Goal: Information Seeking & Learning: Learn about a topic

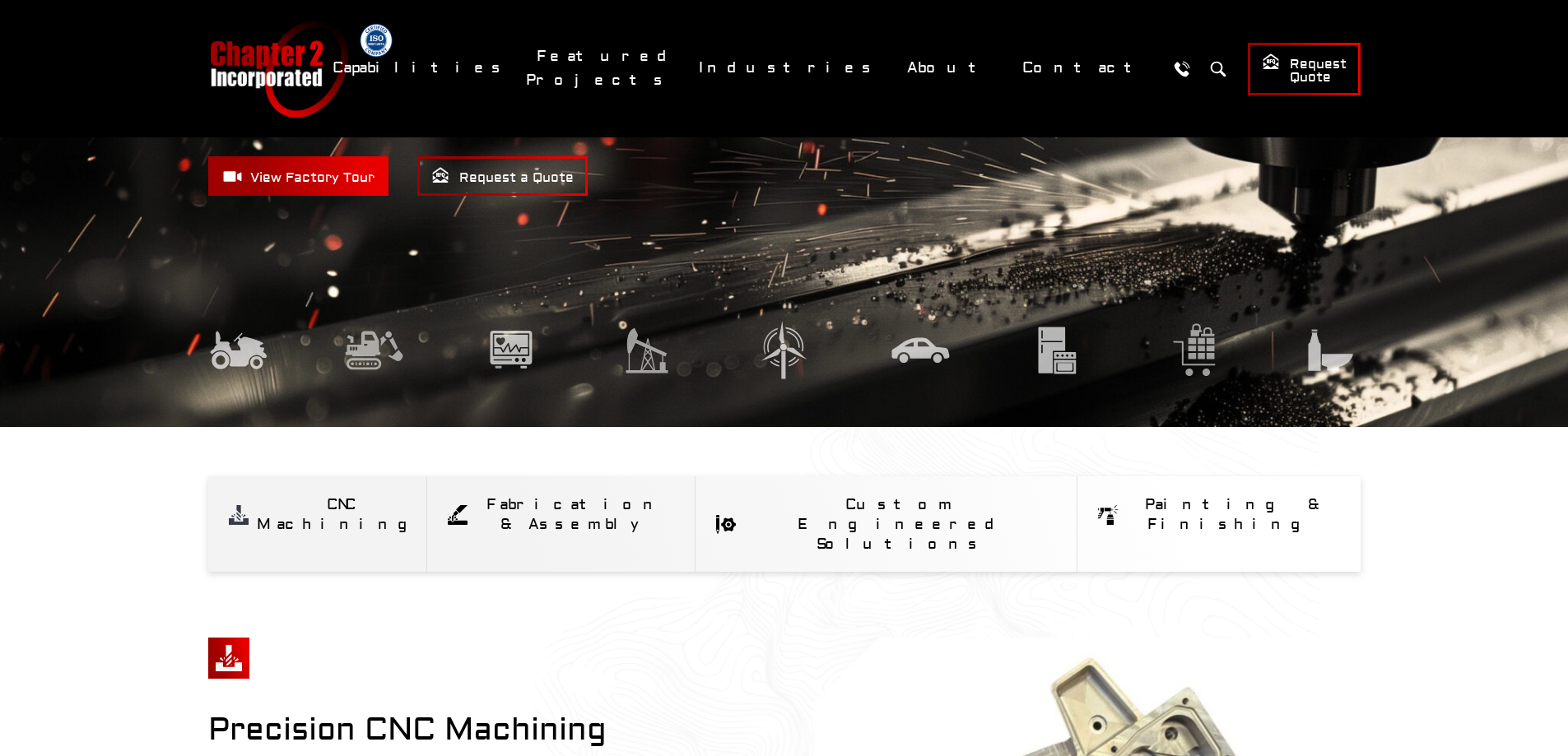
scroll to position [247, 0]
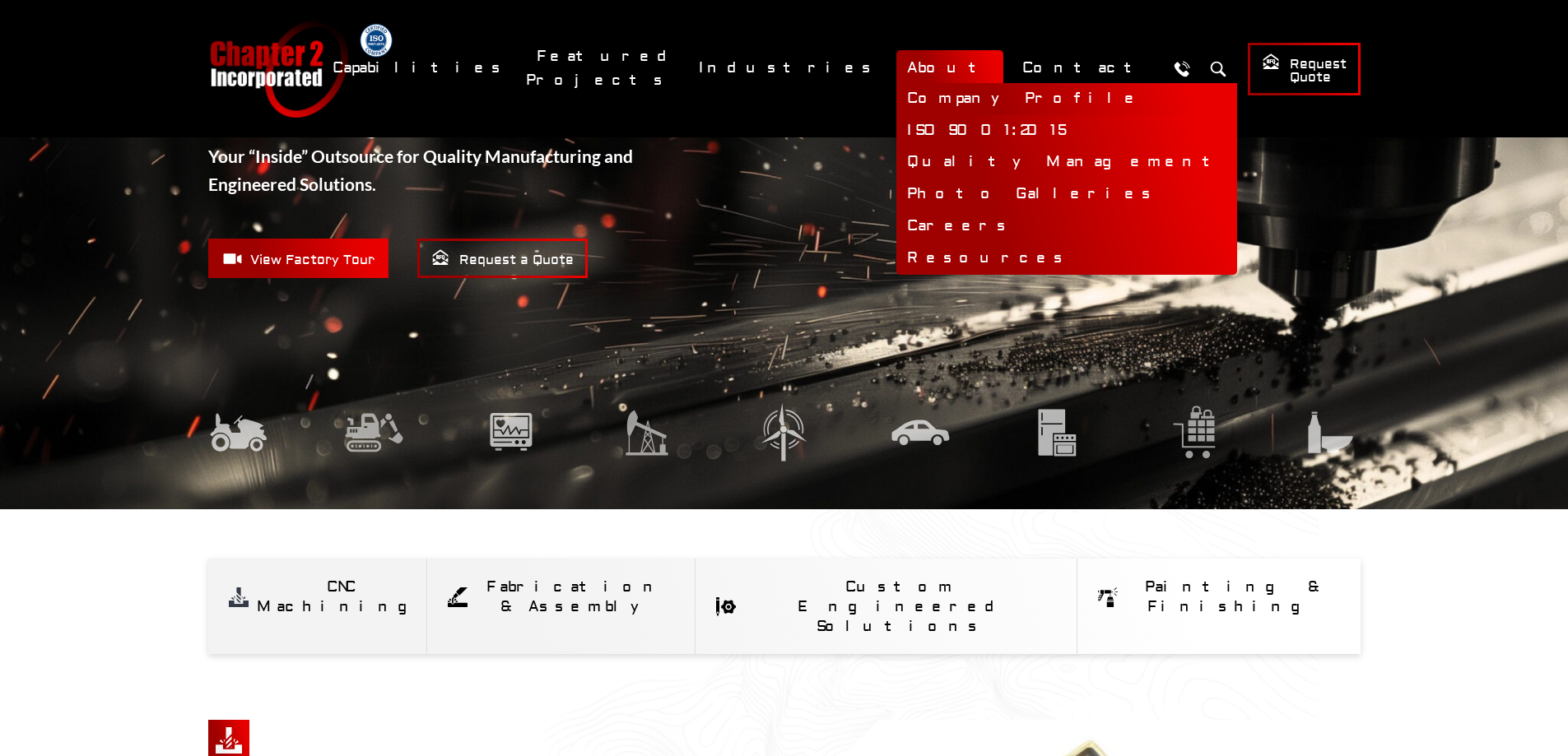
click at [1005, 95] on link "Company Profile" at bounding box center [1067, 99] width 341 height 32
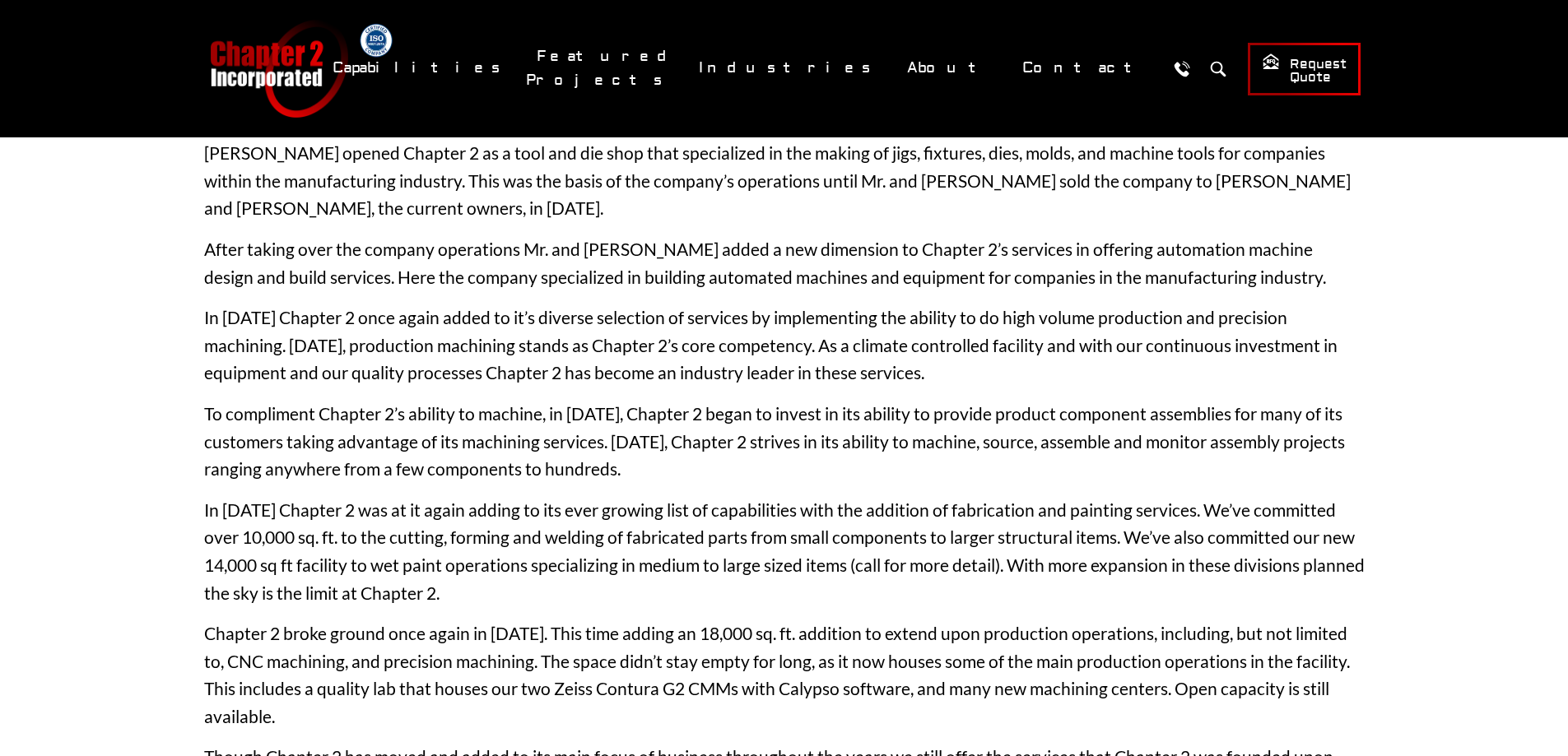
scroll to position [164, 0]
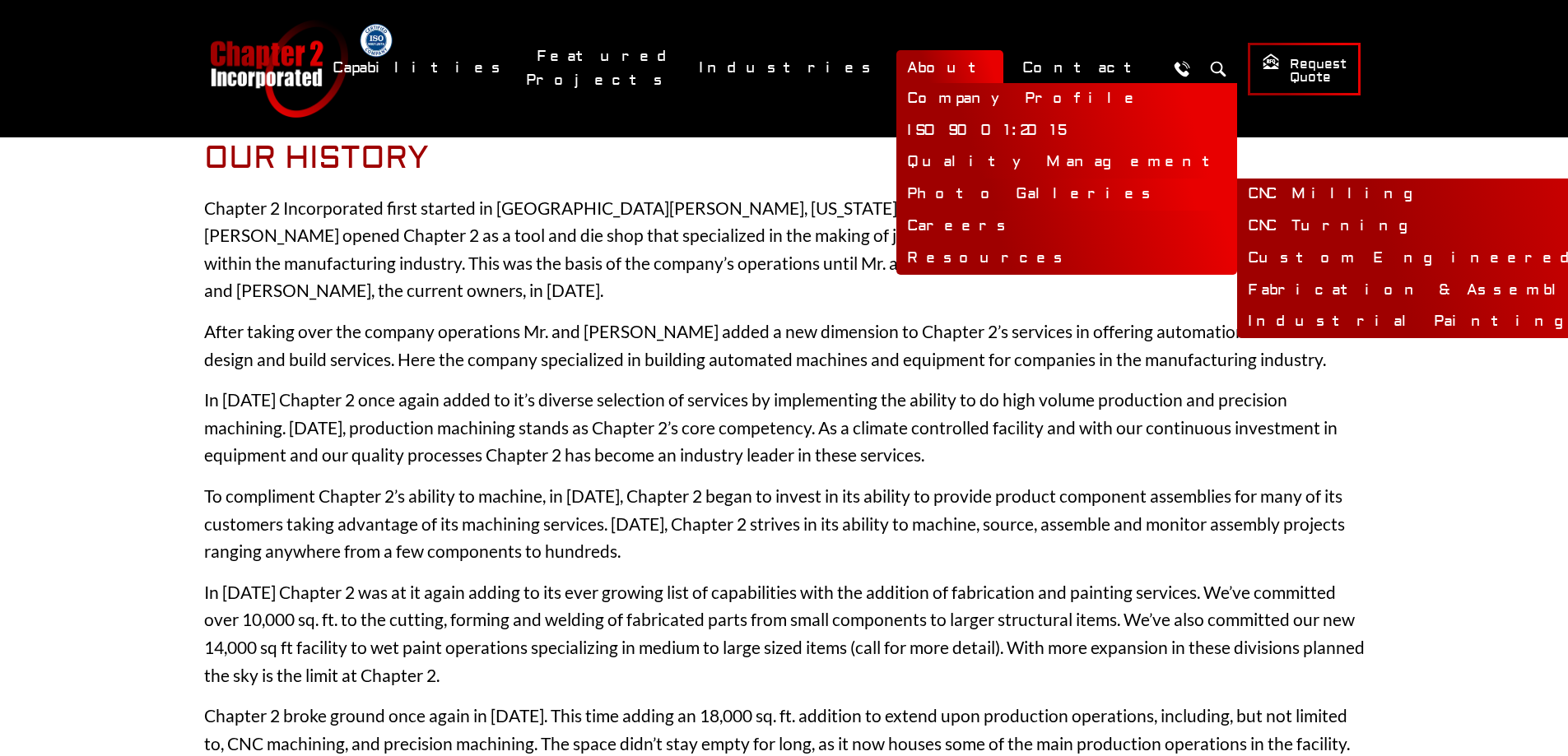
click at [1009, 189] on link "Photo Galleries" at bounding box center [1067, 195] width 341 height 32
click at [1238, 249] on link "Custom Engineered Solutions" at bounding box center [1522, 259] width 570 height 32
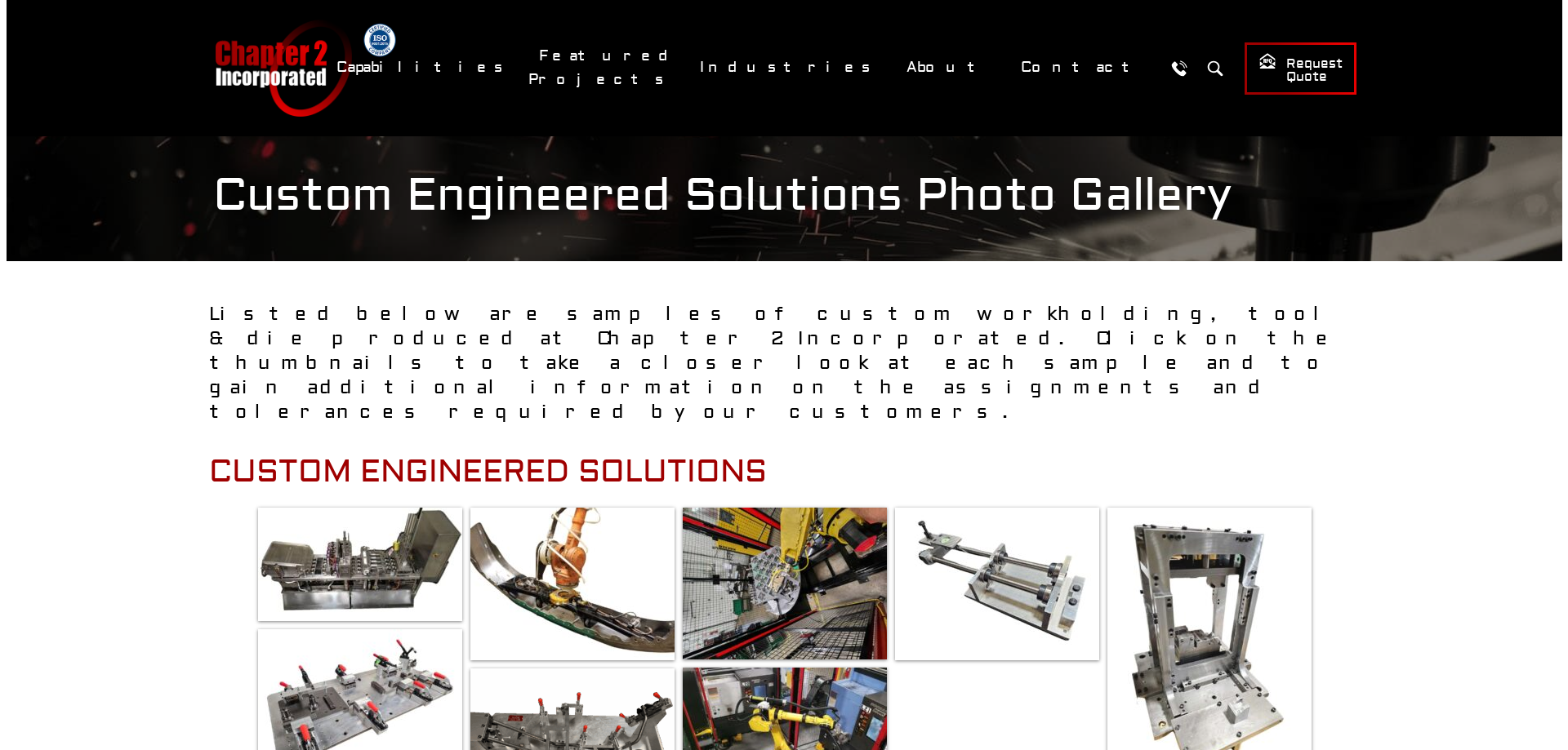
scroll to position [163, 0]
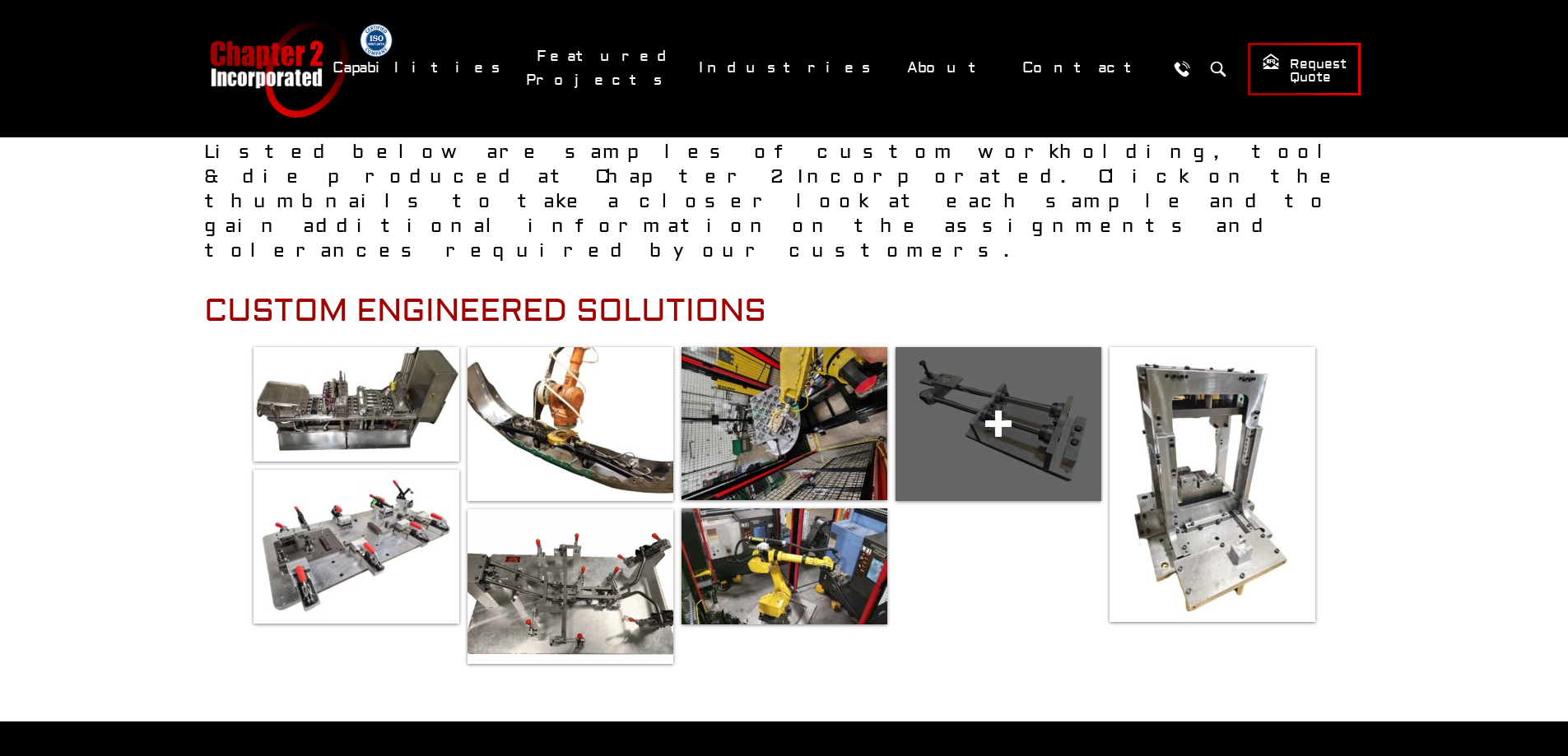
click at [1047, 347] on span at bounding box center [998, 424] width 206 height 154
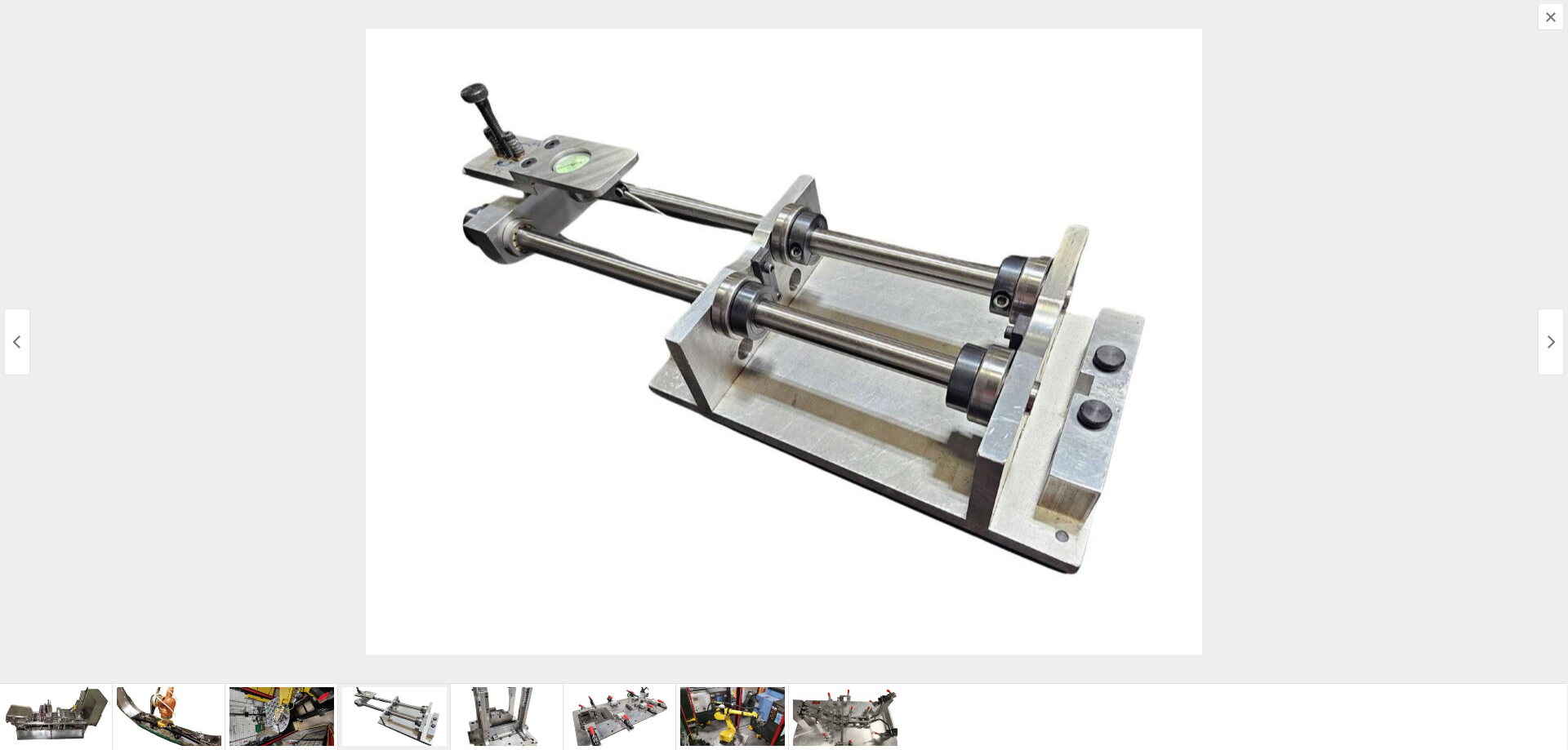
click at [1545, 331] on button "Next Media" at bounding box center [1550, 342] width 26 height 67
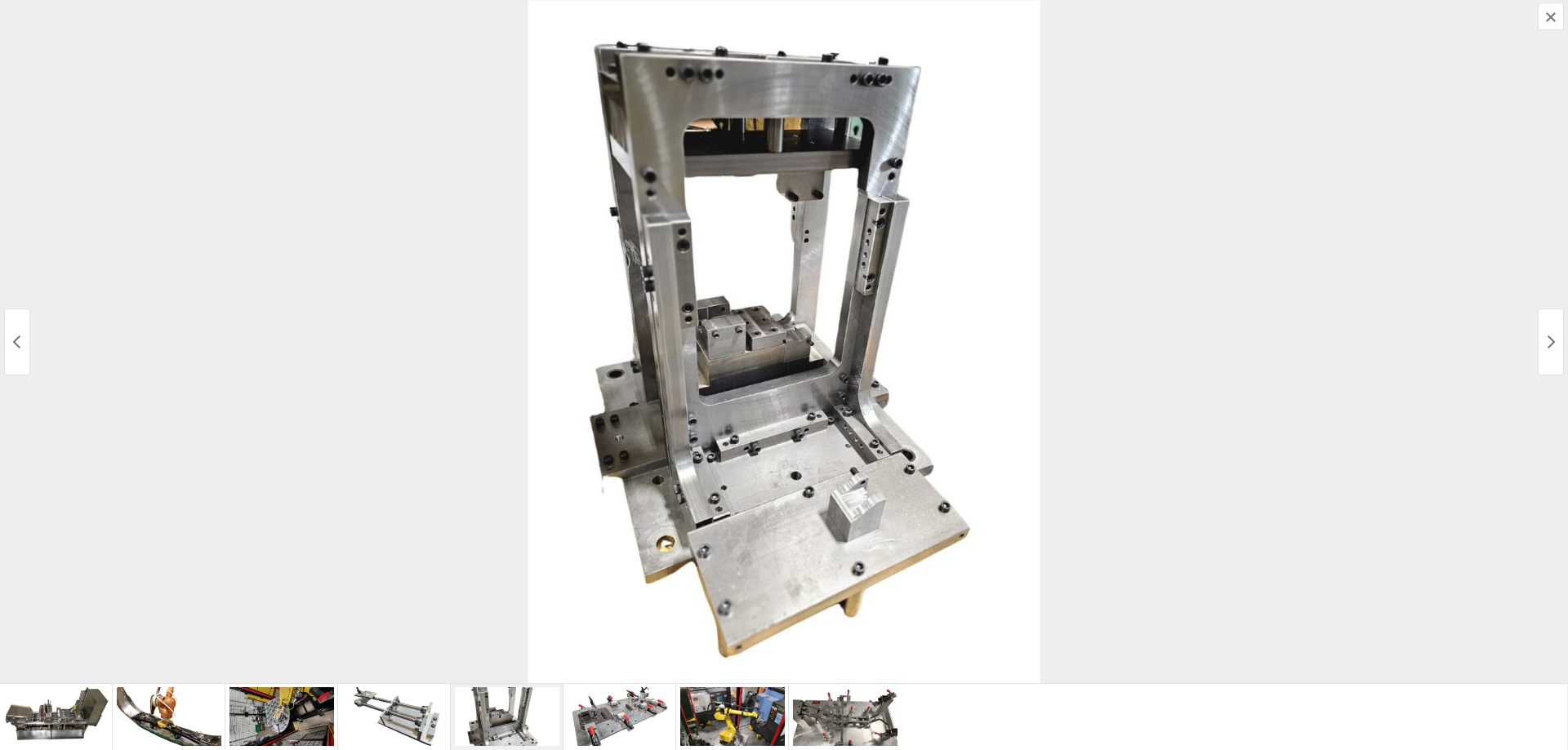
click at [1545, 331] on button "Next Media" at bounding box center [1550, 342] width 26 height 67
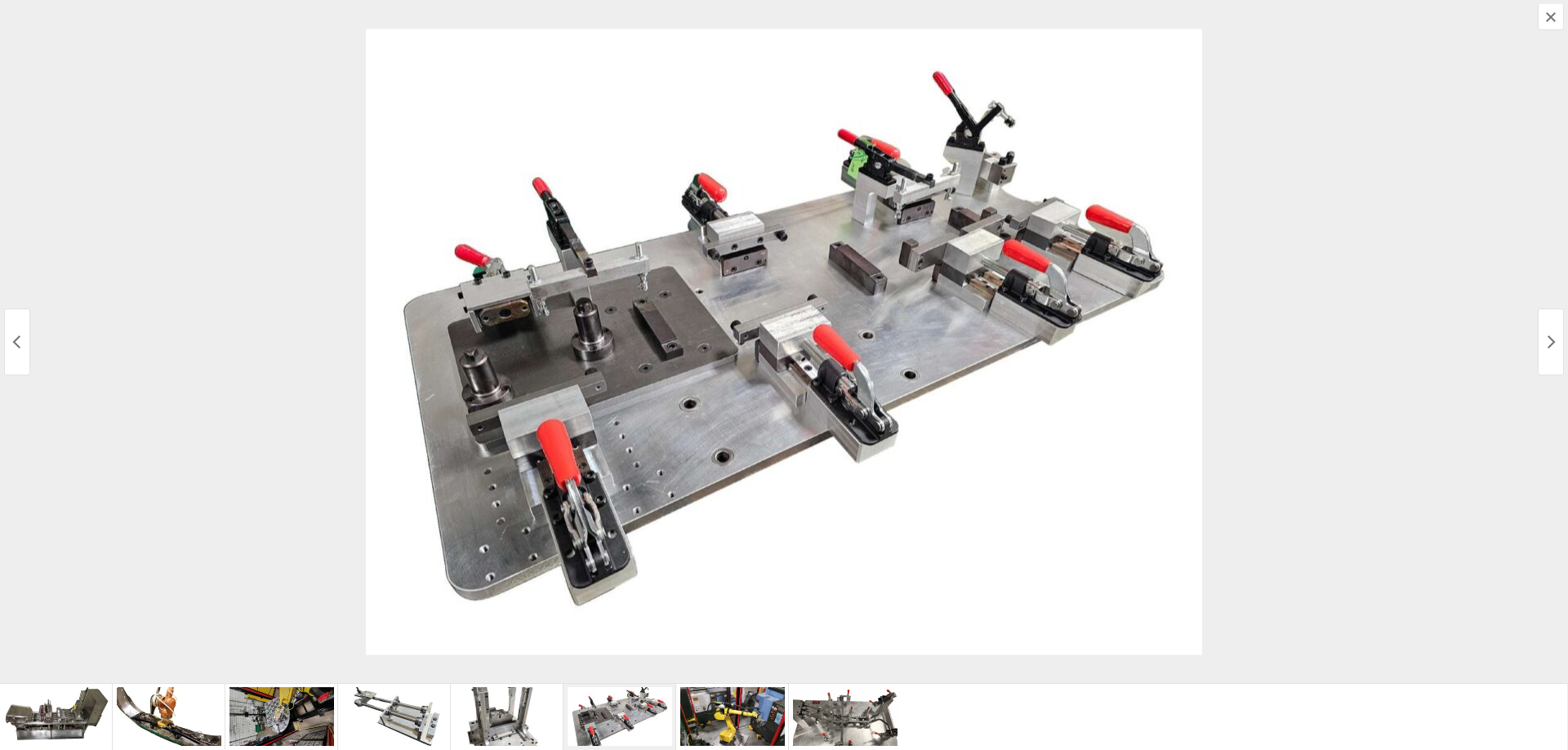
click at [1545, 331] on button "Next Media" at bounding box center [1550, 342] width 26 height 67
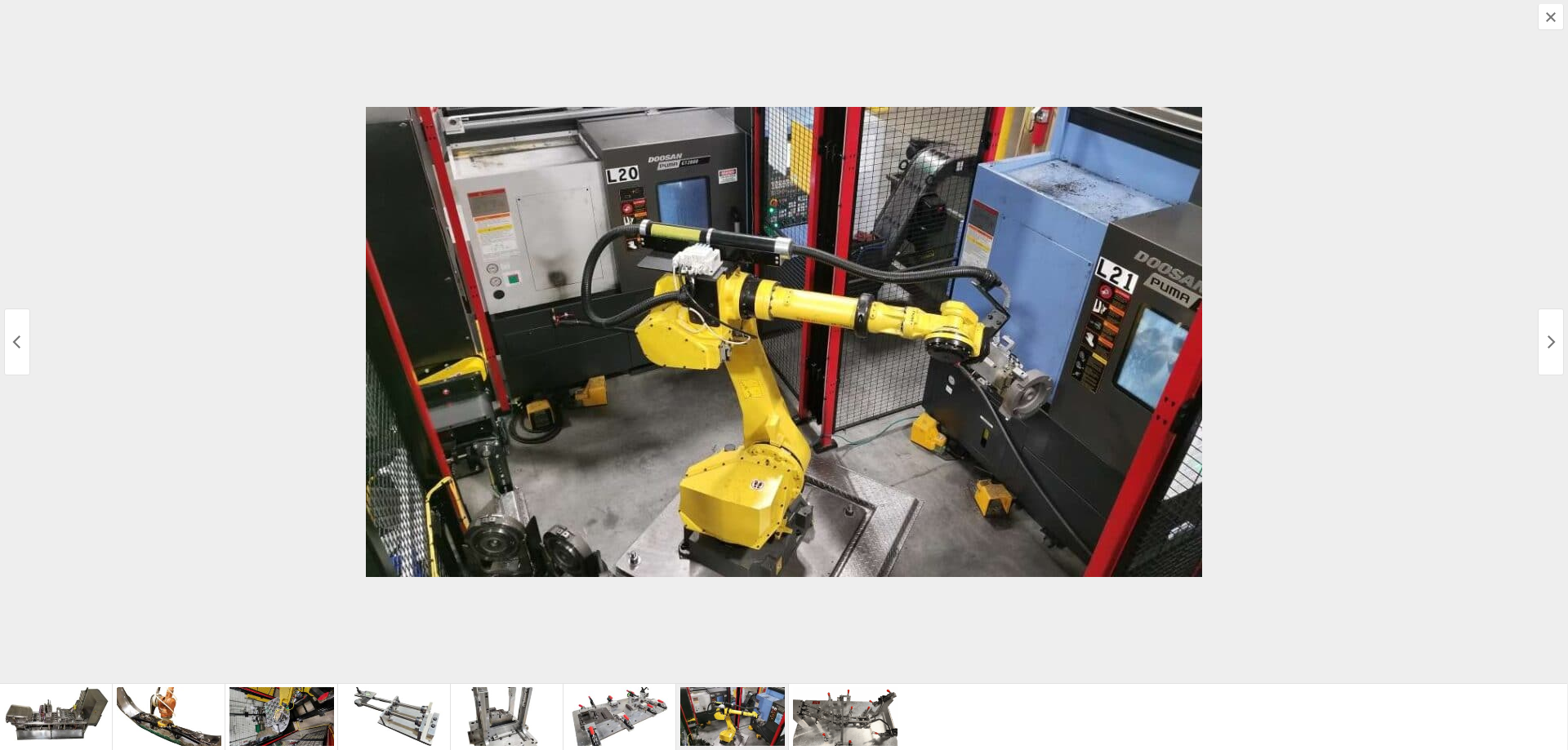
click at [1545, 331] on button "Next Media" at bounding box center [1550, 342] width 26 height 67
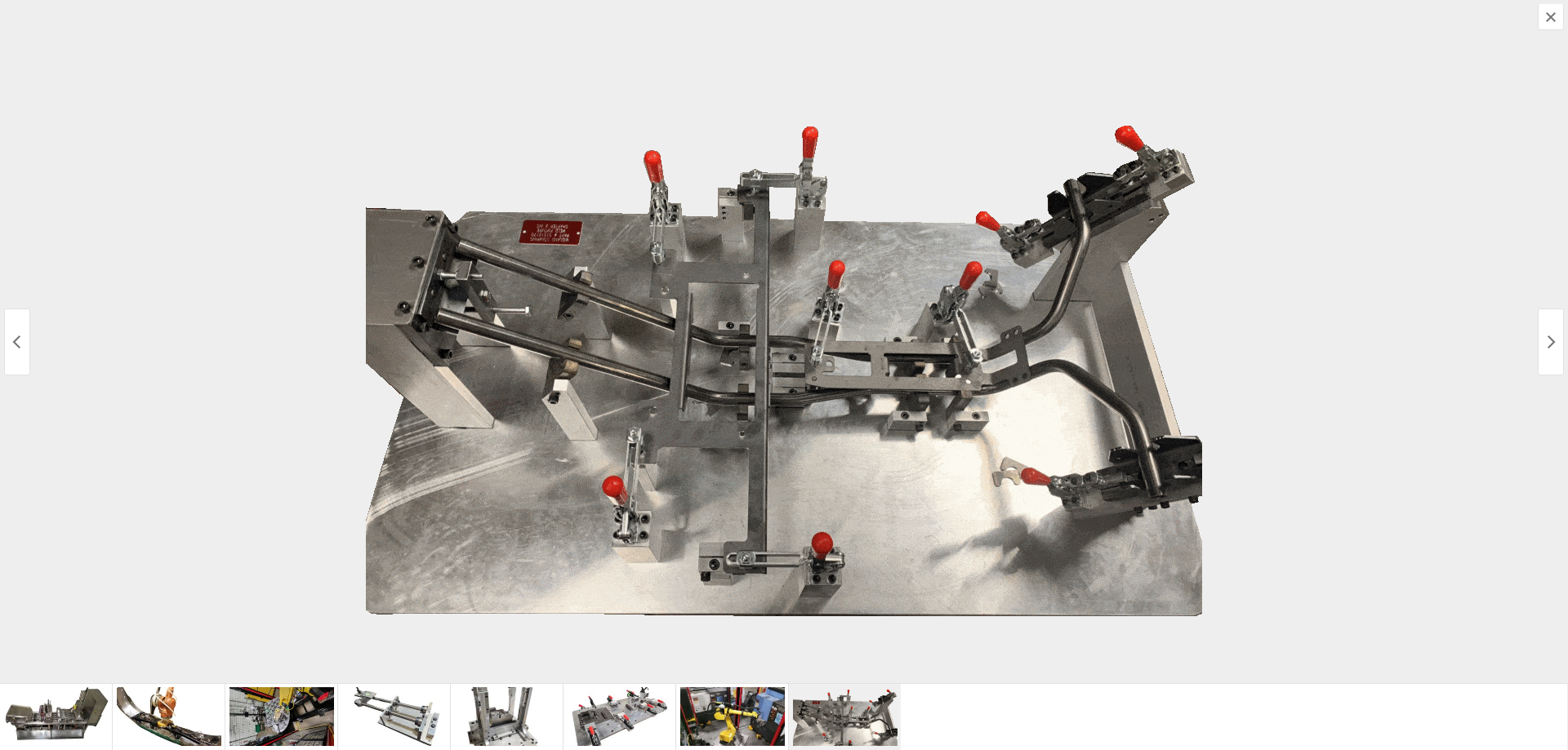
click at [1545, 331] on button "Next Media" at bounding box center [1550, 342] width 26 height 67
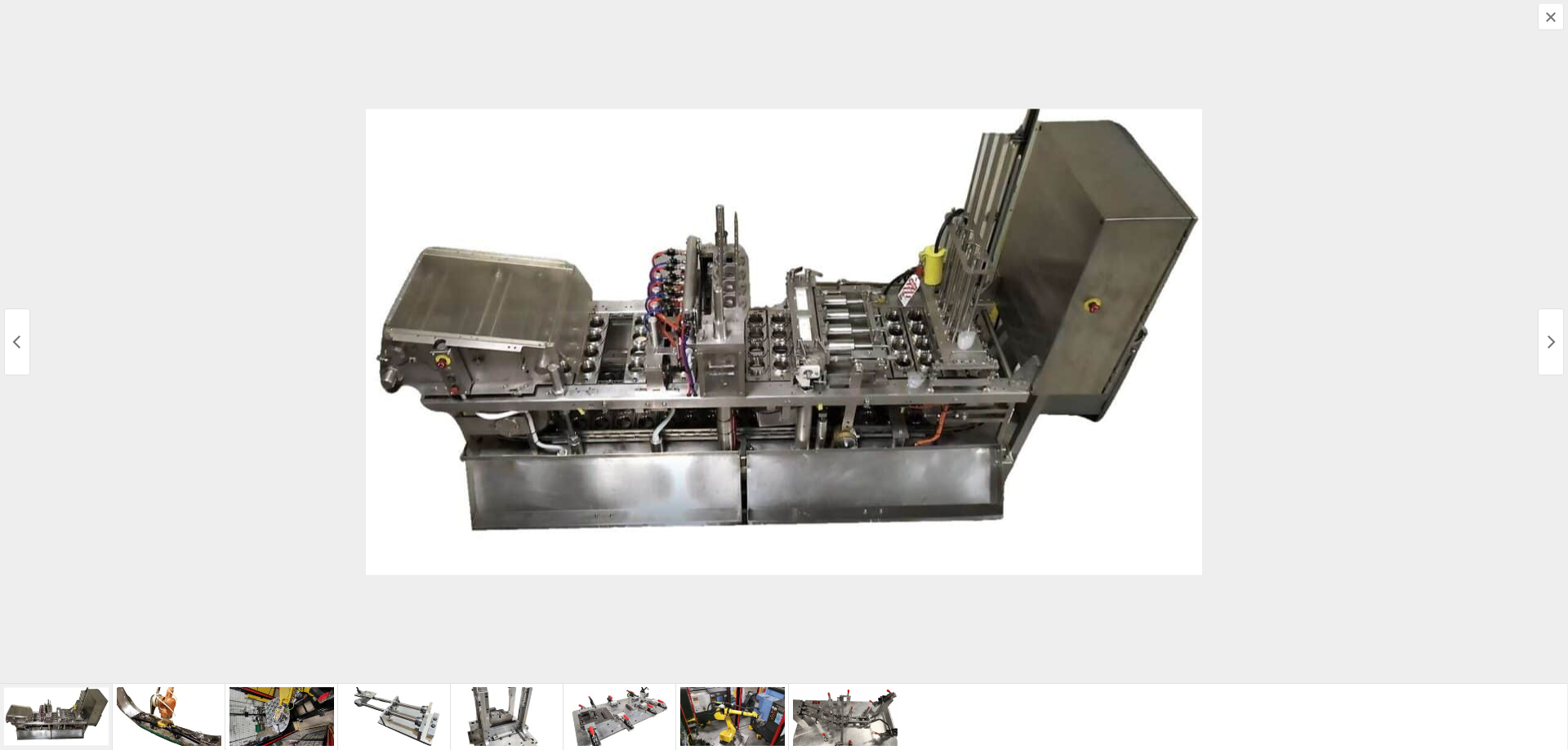
click at [8, 343] on button "Previous Media" at bounding box center [17, 342] width 26 height 67
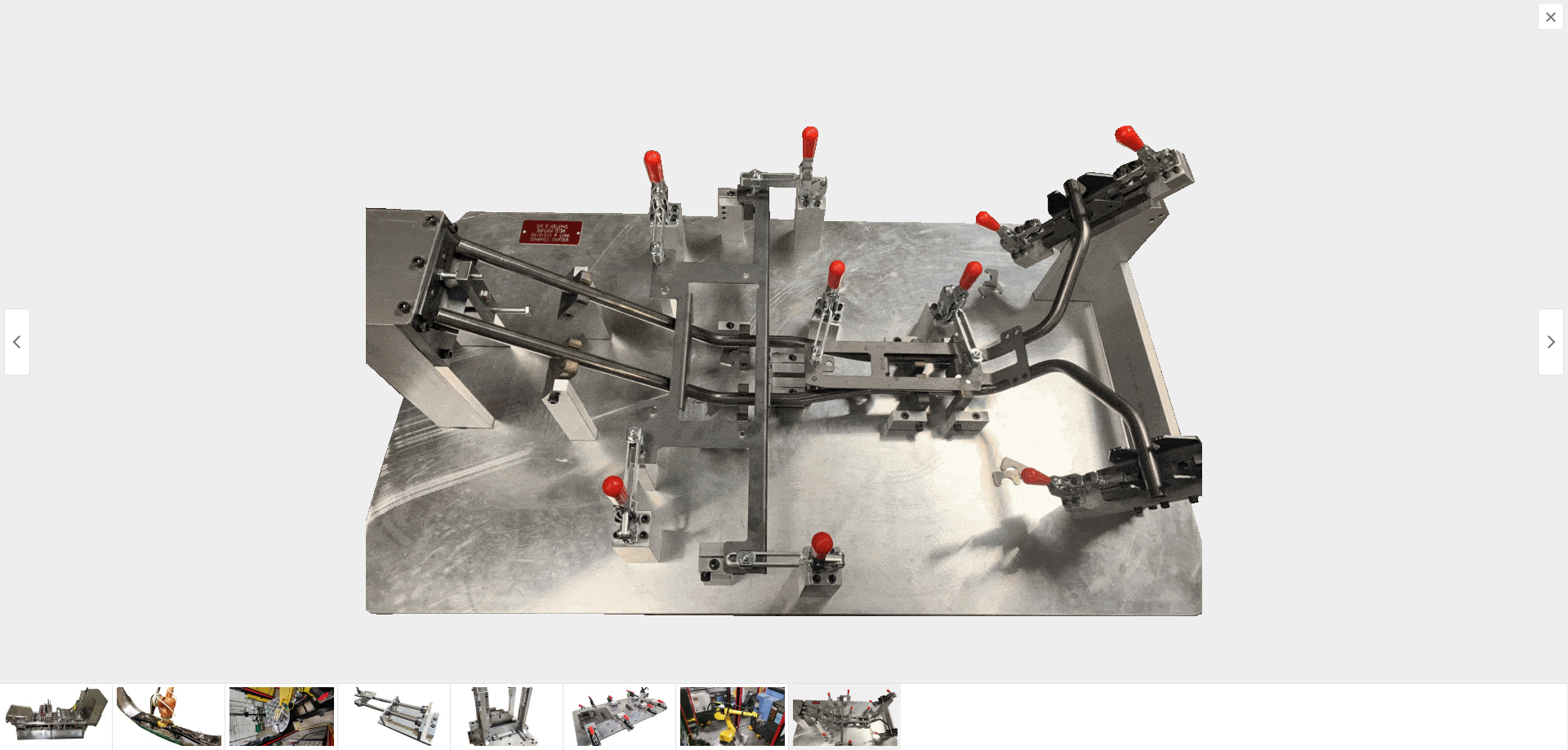
click at [1545, 343] on icon "Next Media" at bounding box center [1550, 341] width 13 height 13
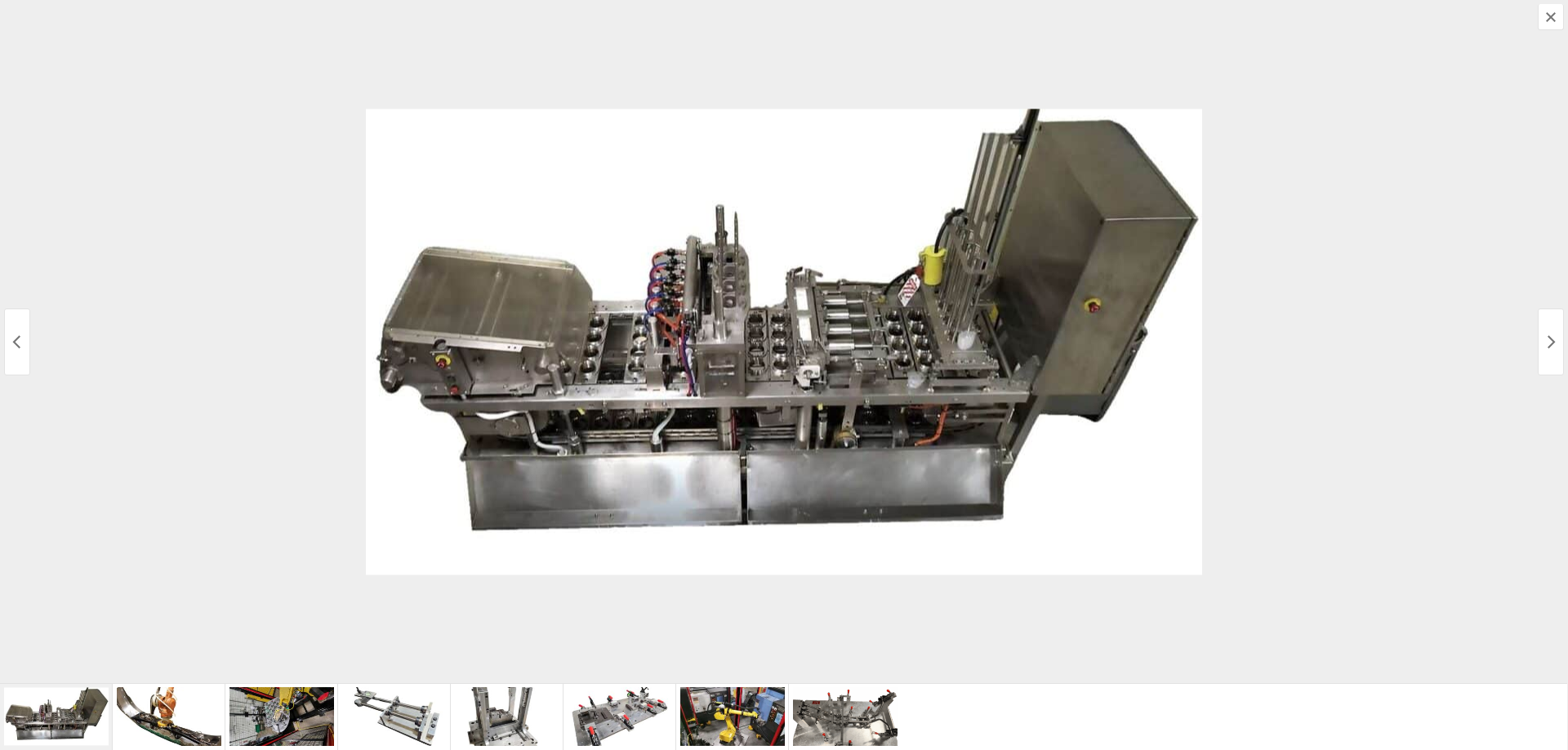
click at [1545, 343] on icon "Next Media" at bounding box center [1550, 341] width 13 height 13
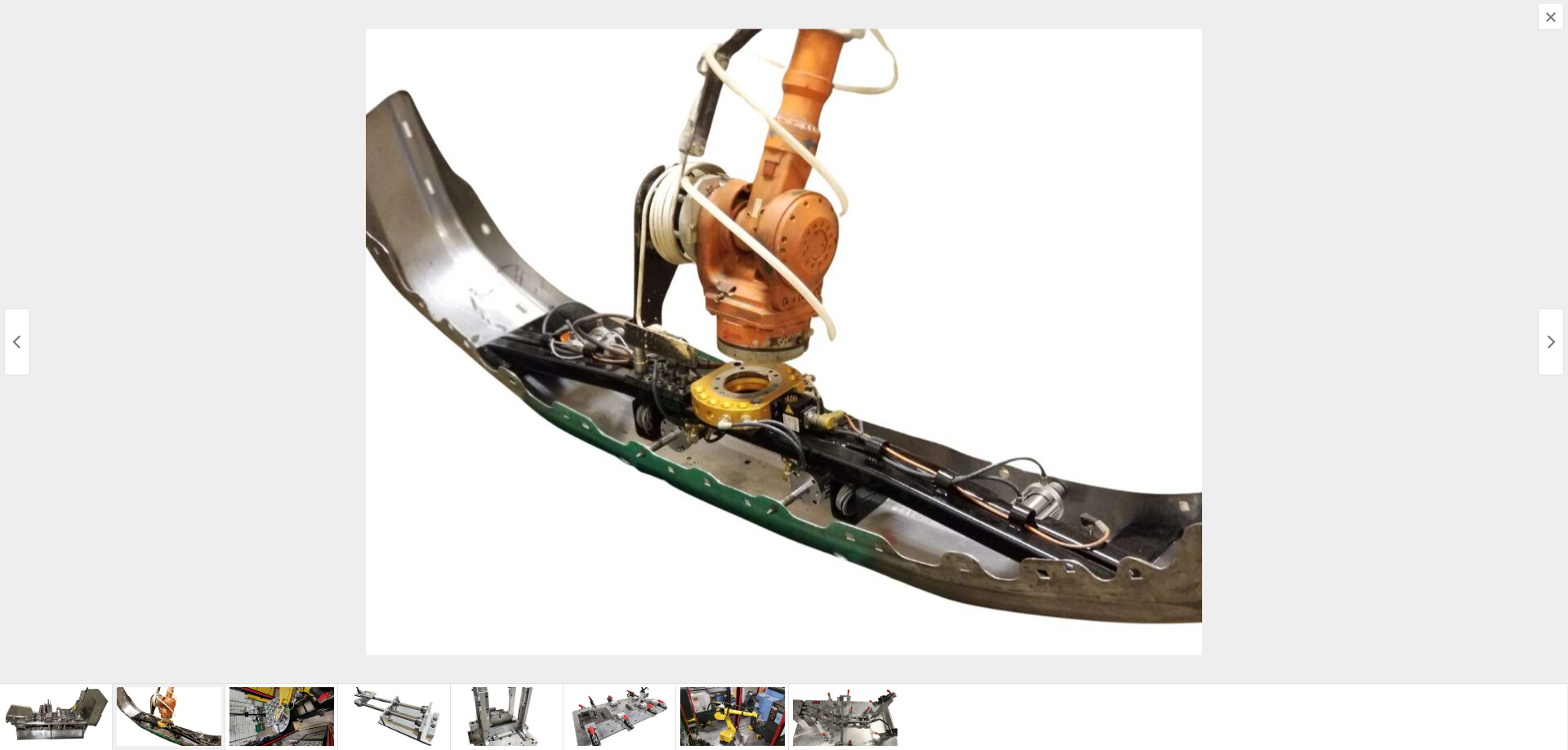
click at [1545, 343] on icon "Next Media" at bounding box center [1550, 341] width 13 height 13
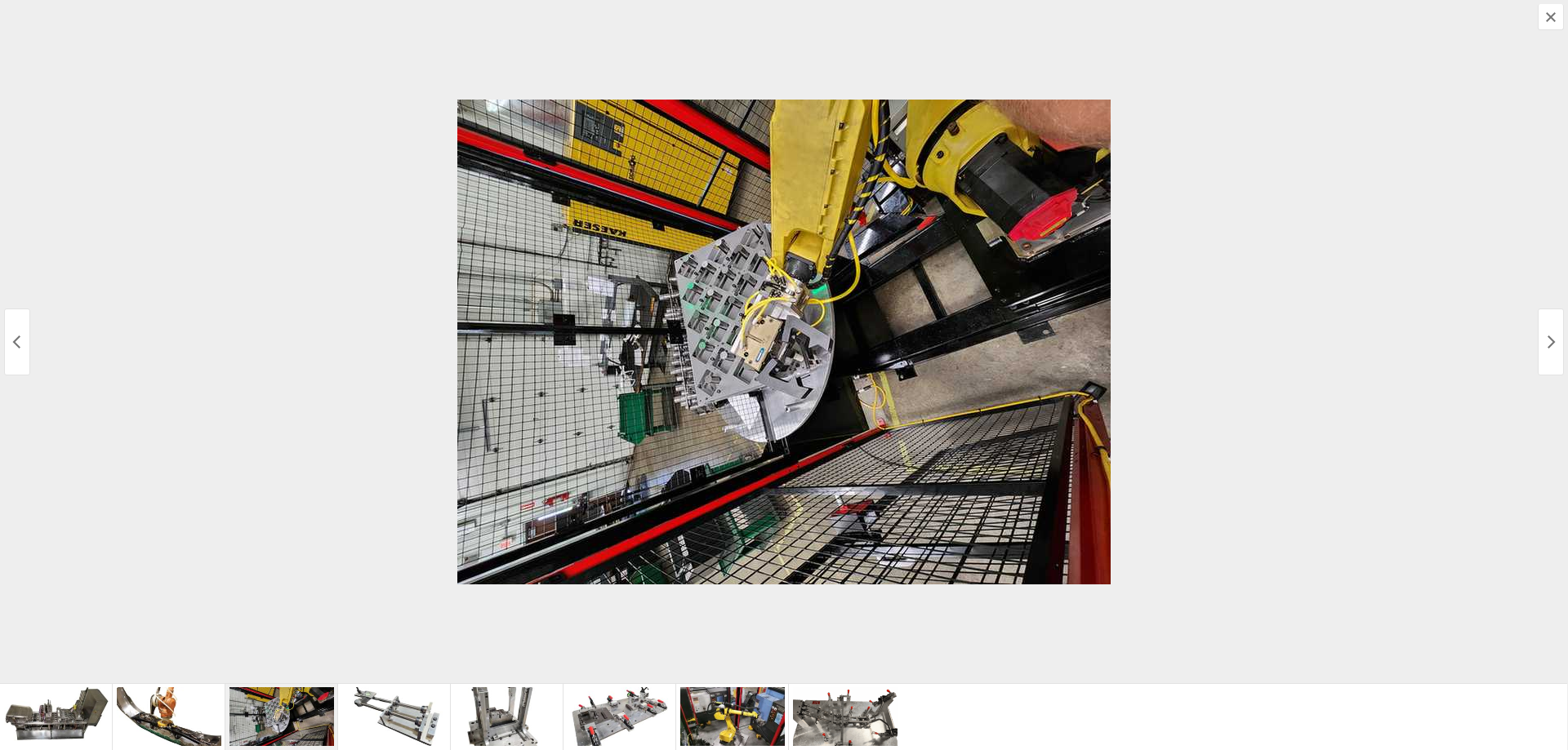
click at [1545, 343] on icon "Next Media" at bounding box center [1550, 341] width 13 height 13
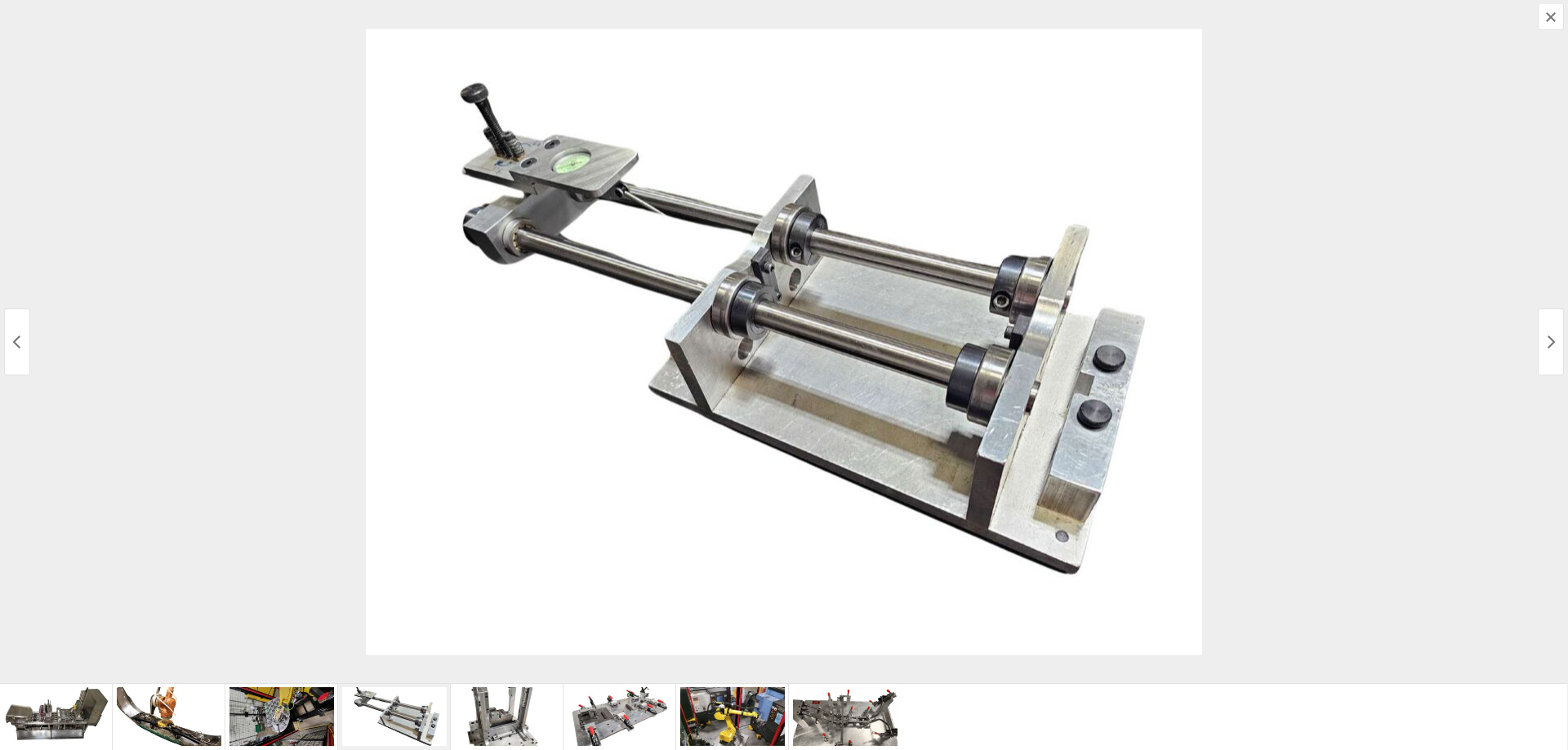
click at [1545, 343] on icon "Next Media" at bounding box center [1550, 341] width 13 height 13
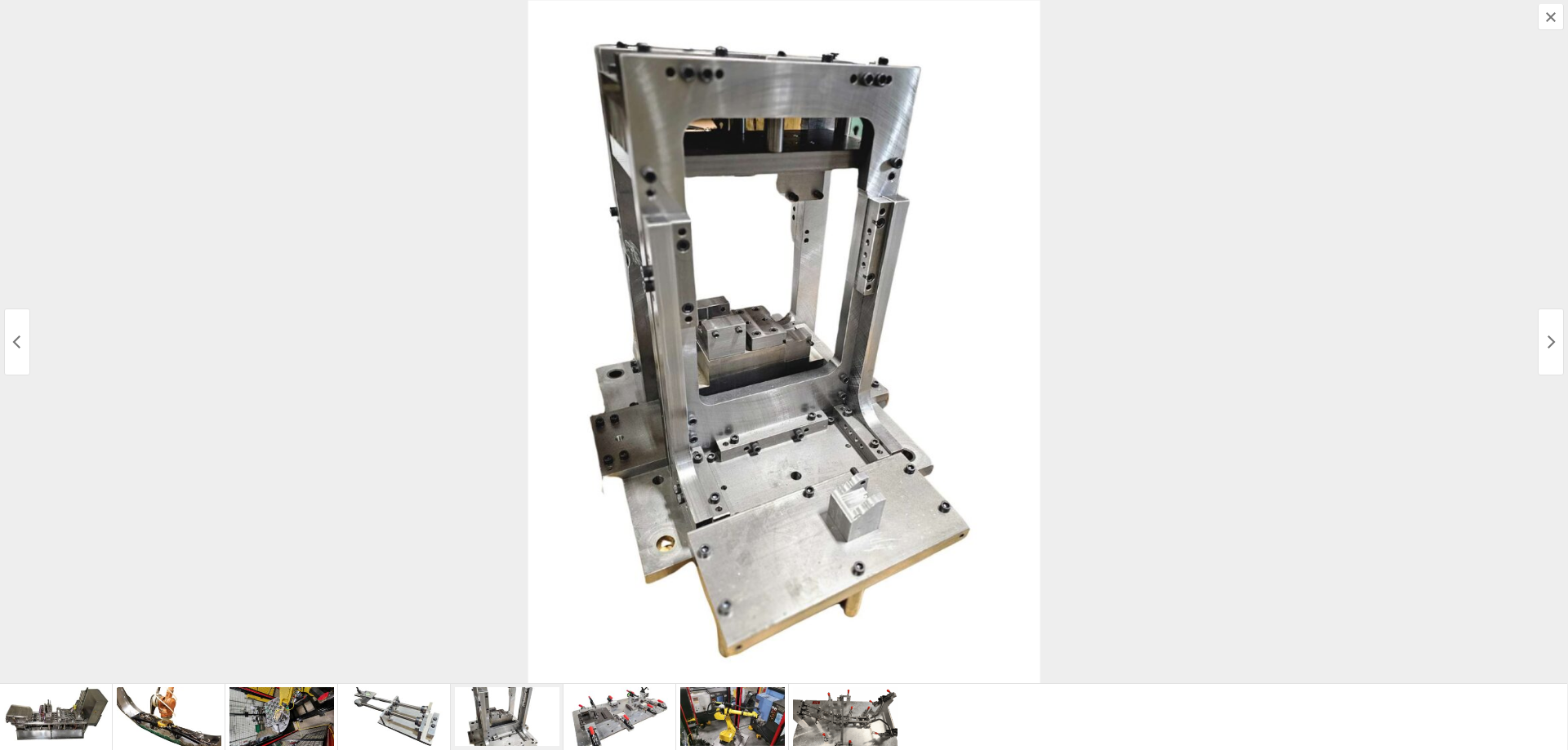
click at [1545, 343] on icon "Next Media" at bounding box center [1550, 341] width 13 height 13
